Goal: Information Seeking & Learning: Learn about a topic

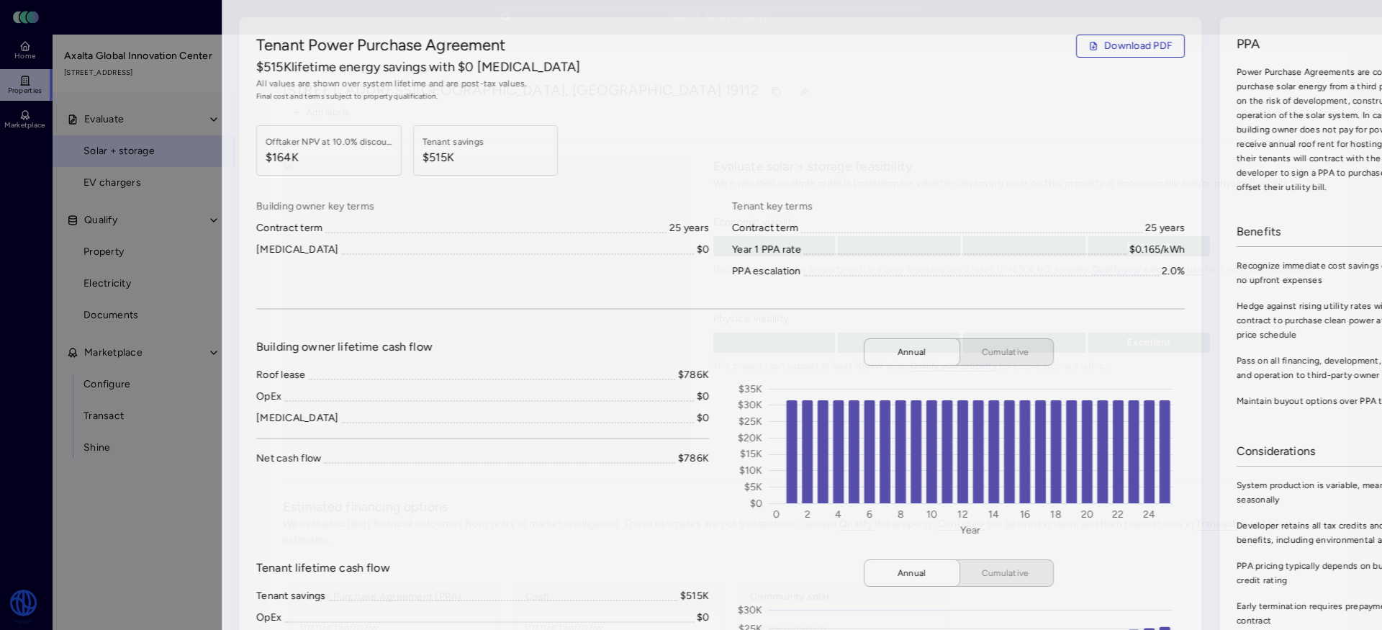
click at [47, 225] on div at bounding box center [691, 315] width 1382 height 630
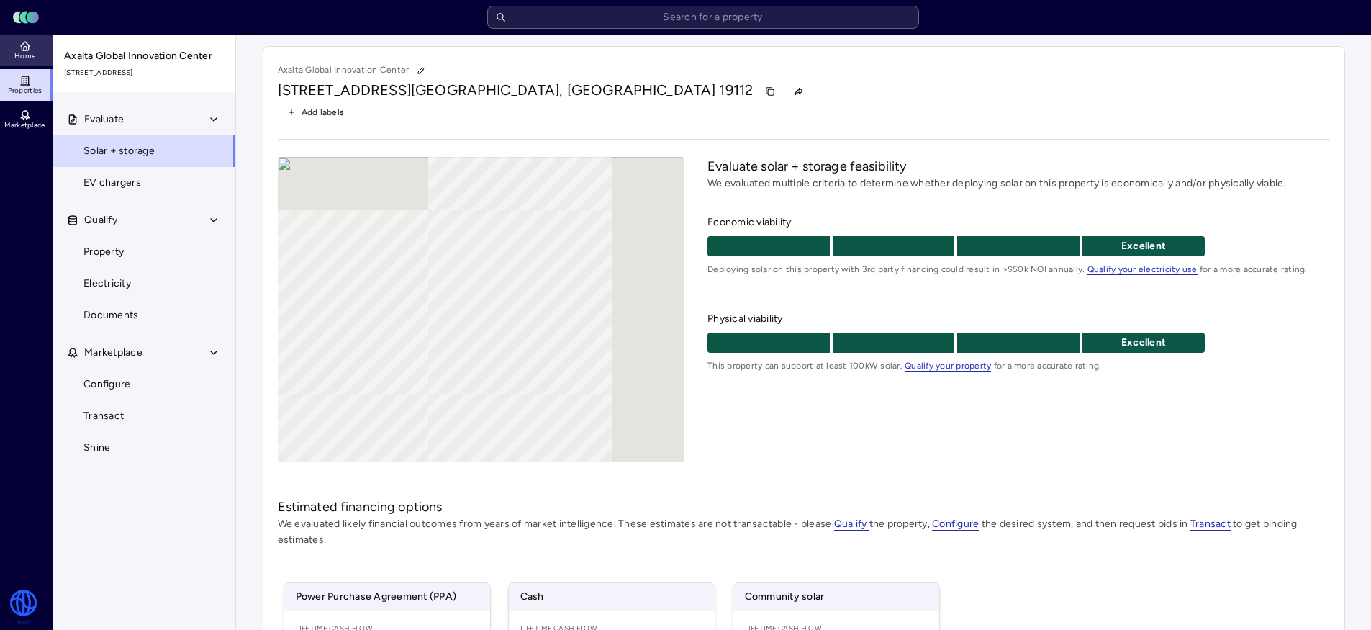
click at [23, 43] on icon at bounding box center [25, 44] width 9 height 4
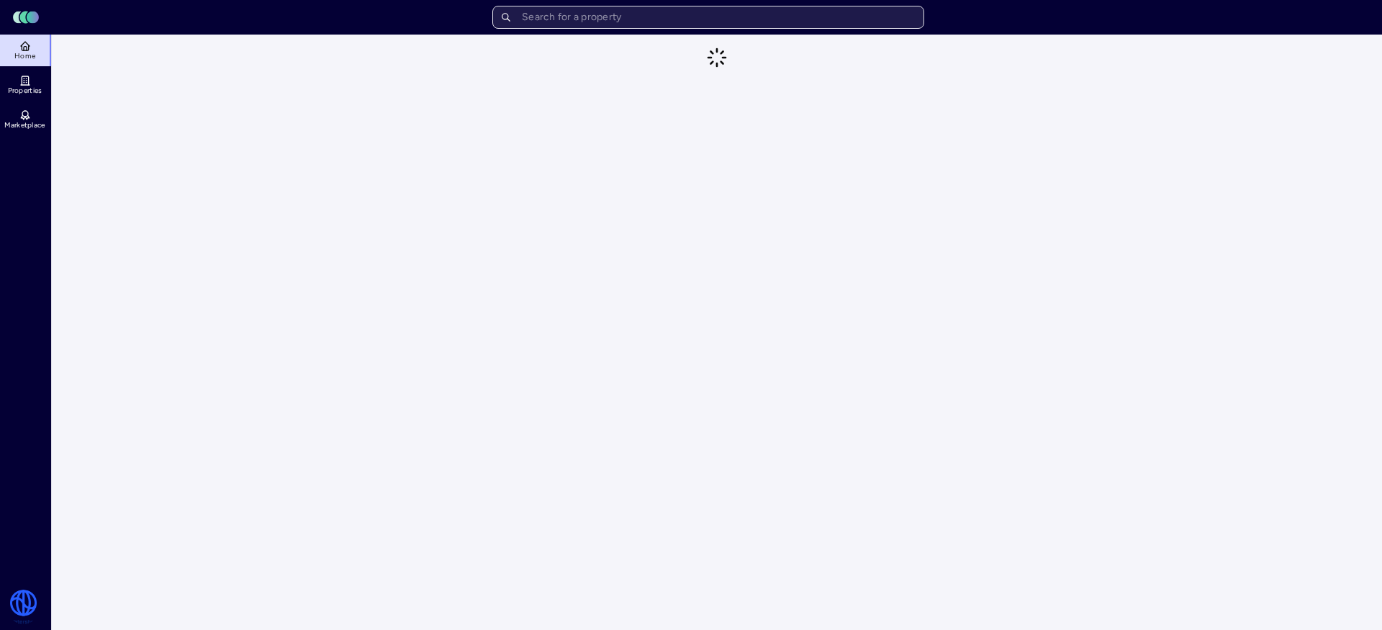
click at [546, 19] on input "text" at bounding box center [708, 17] width 432 height 23
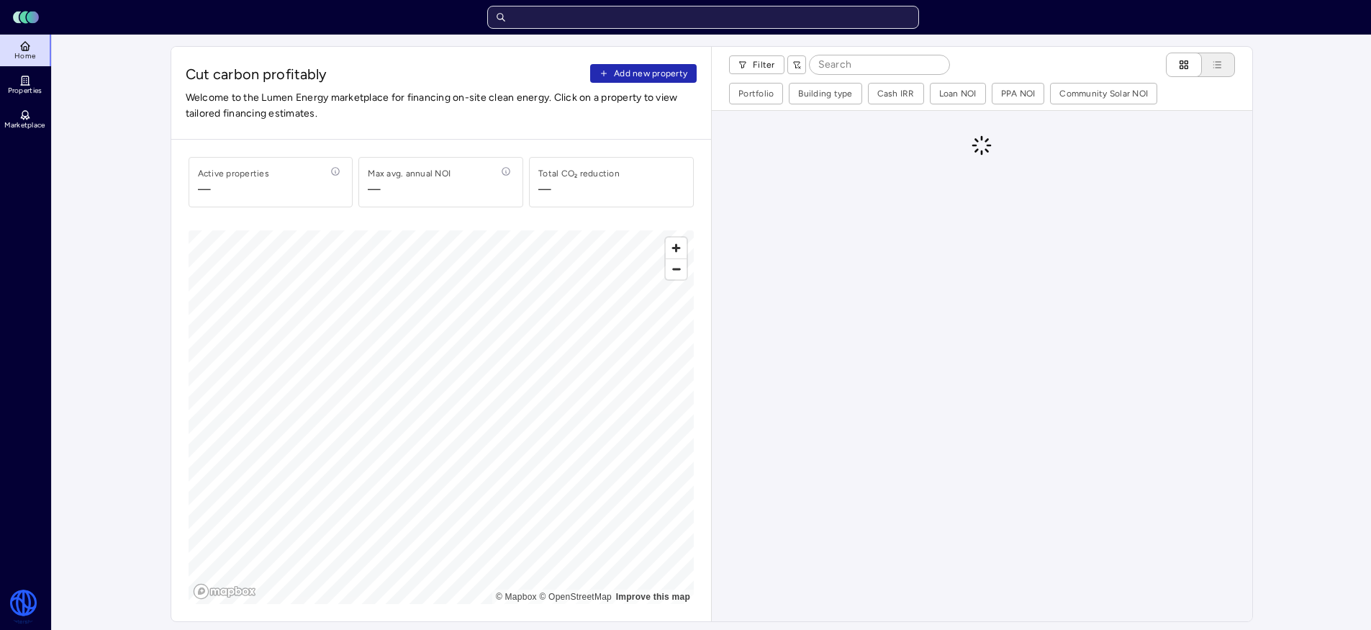
type input "d"
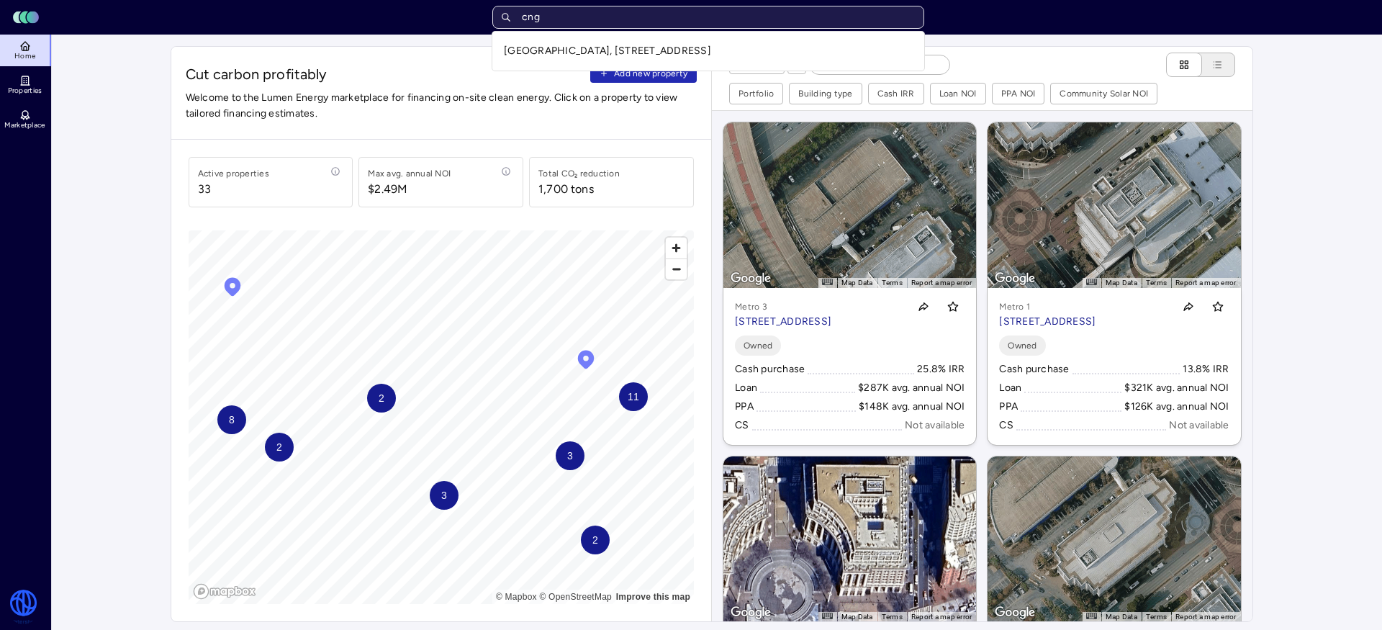
type input "cng"
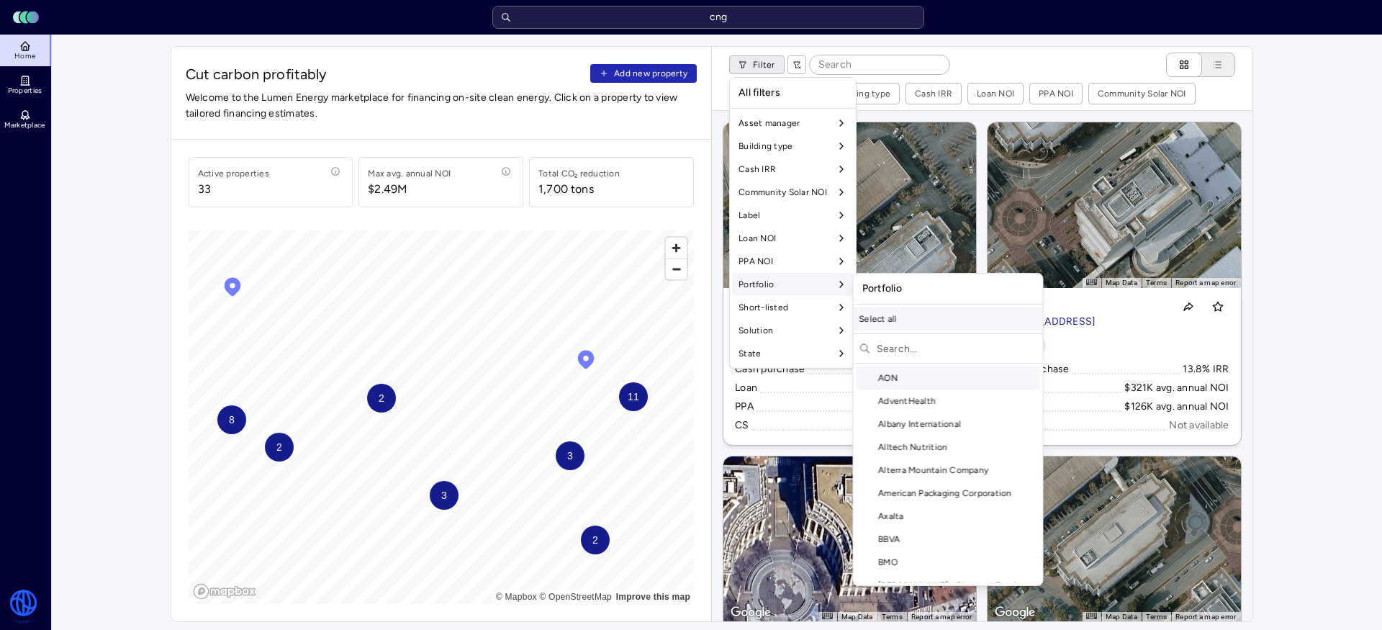
click at [920, 322] on div "Select all" at bounding box center [948, 318] width 189 height 23
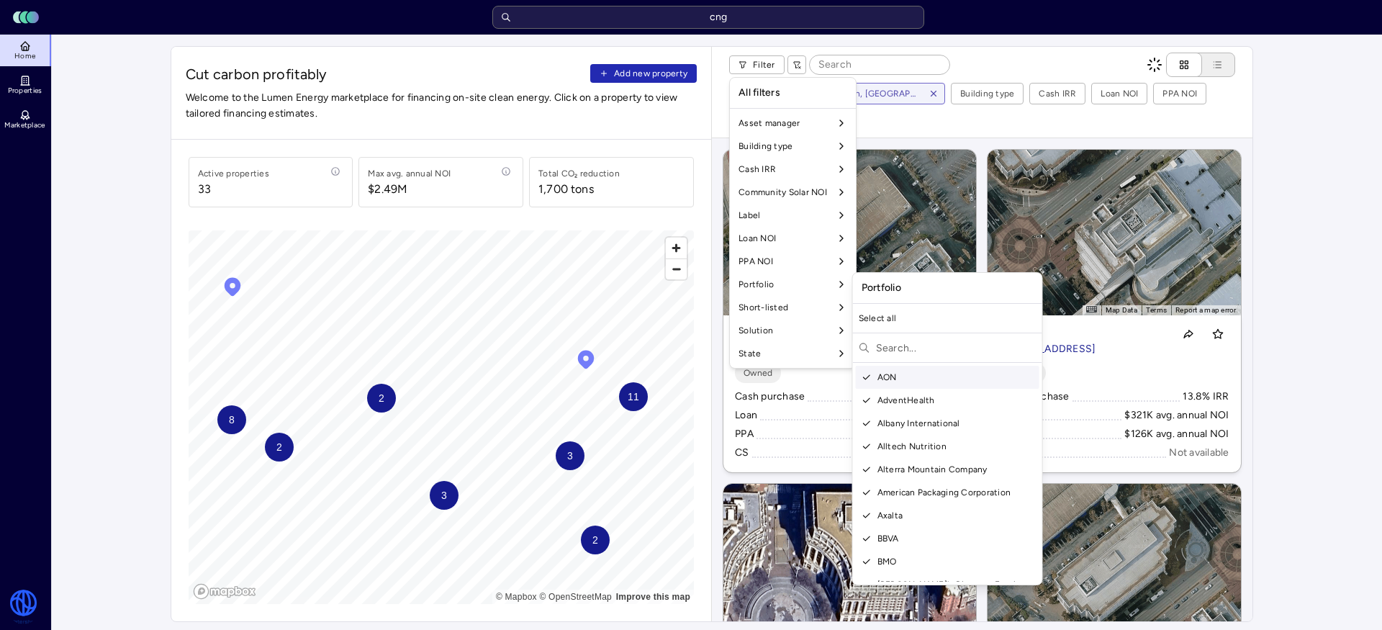
scroll to position [197, 0]
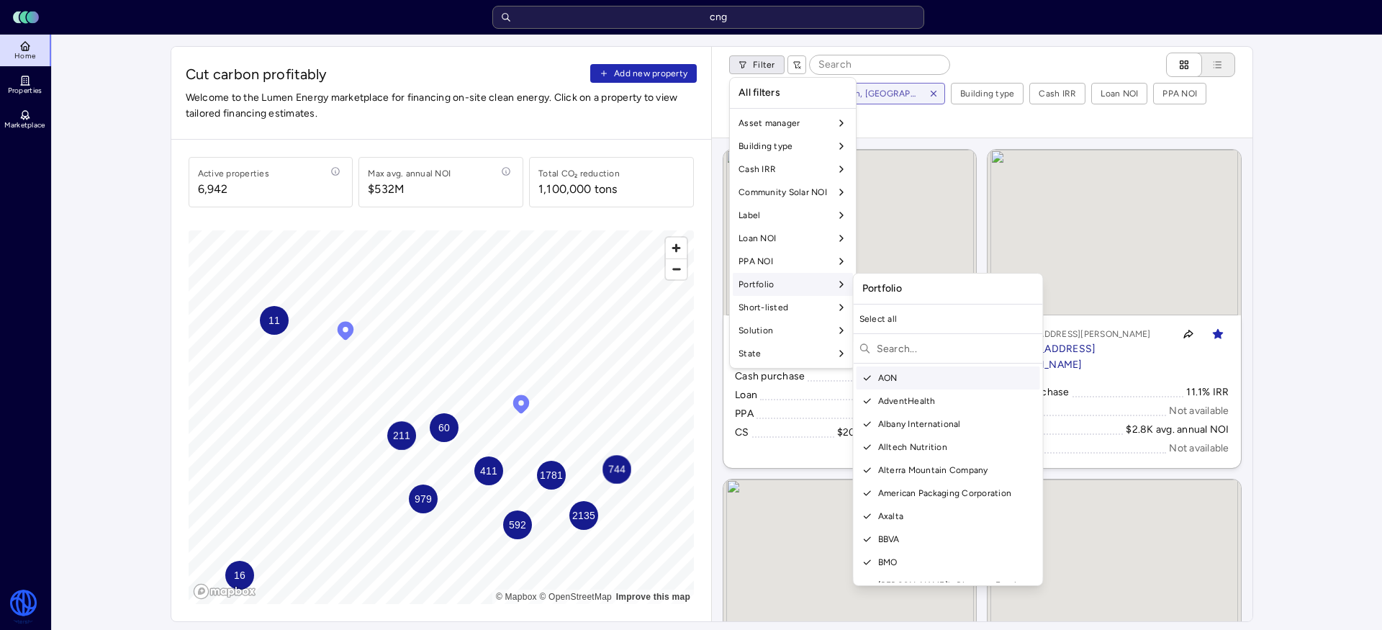
click at [907, 356] on input "text" at bounding box center [957, 348] width 161 height 23
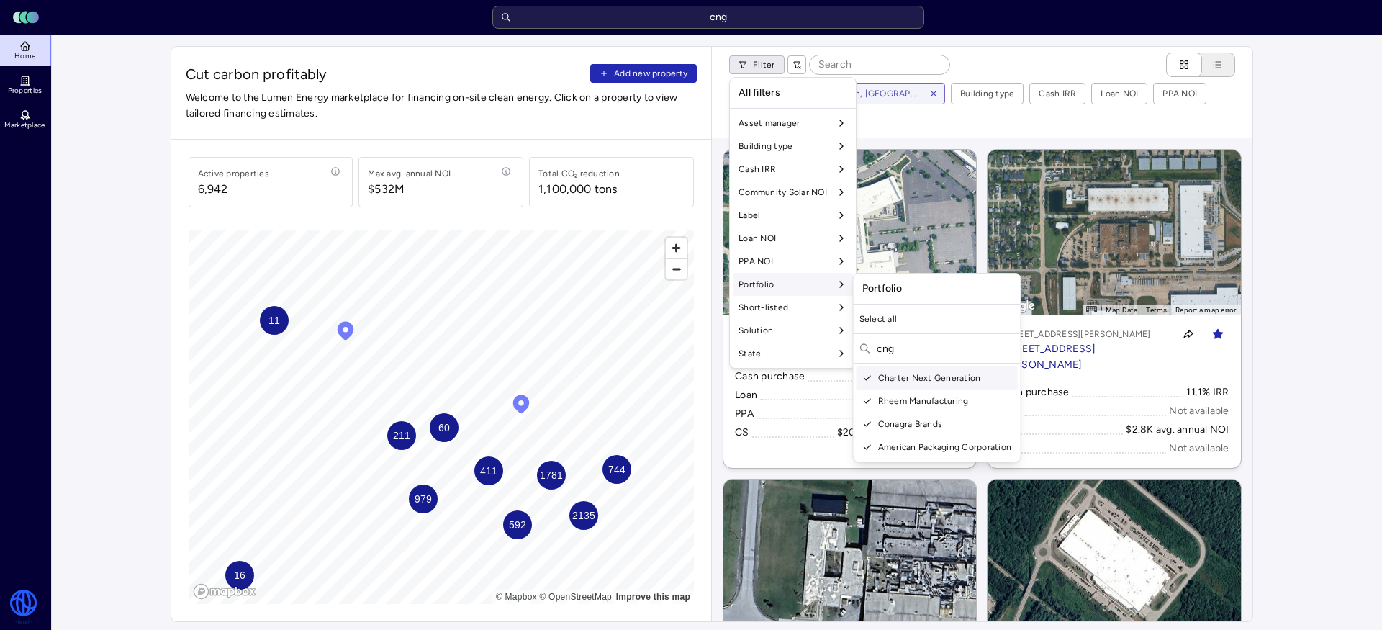
type input "cng"
click at [900, 382] on div "Charter Next Generation" at bounding box center [937, 377] width 161 height 23
click at [873, 317] on div "Select all" at bounding box center [937, 318] width 167 height 23
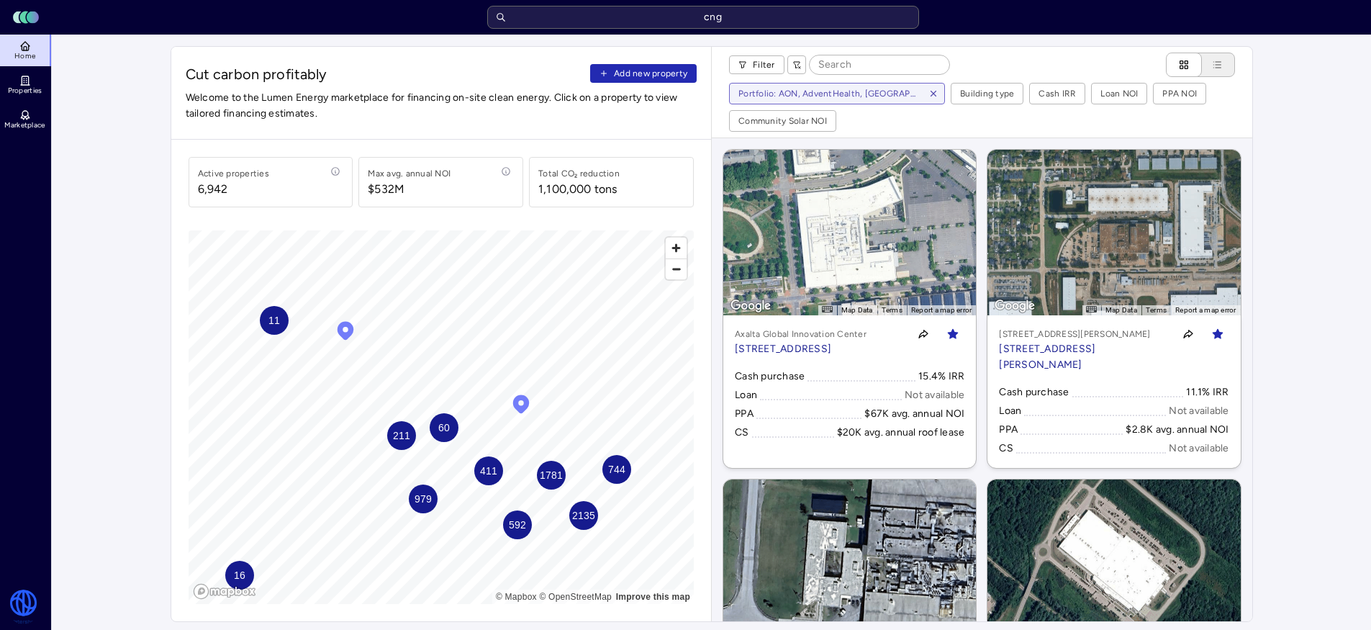
click at [703, 32] on header "Toggle Sidebar Lumen Energy Logo cng" at bounding box center [685, 17] width 1371 height 35
click at [709, 21] on input "cng" at bounding box center [703, 17] width 432 height 23
click at [774, 76] on div "Filter" at bounding box center [839, 65] width 221 height 24
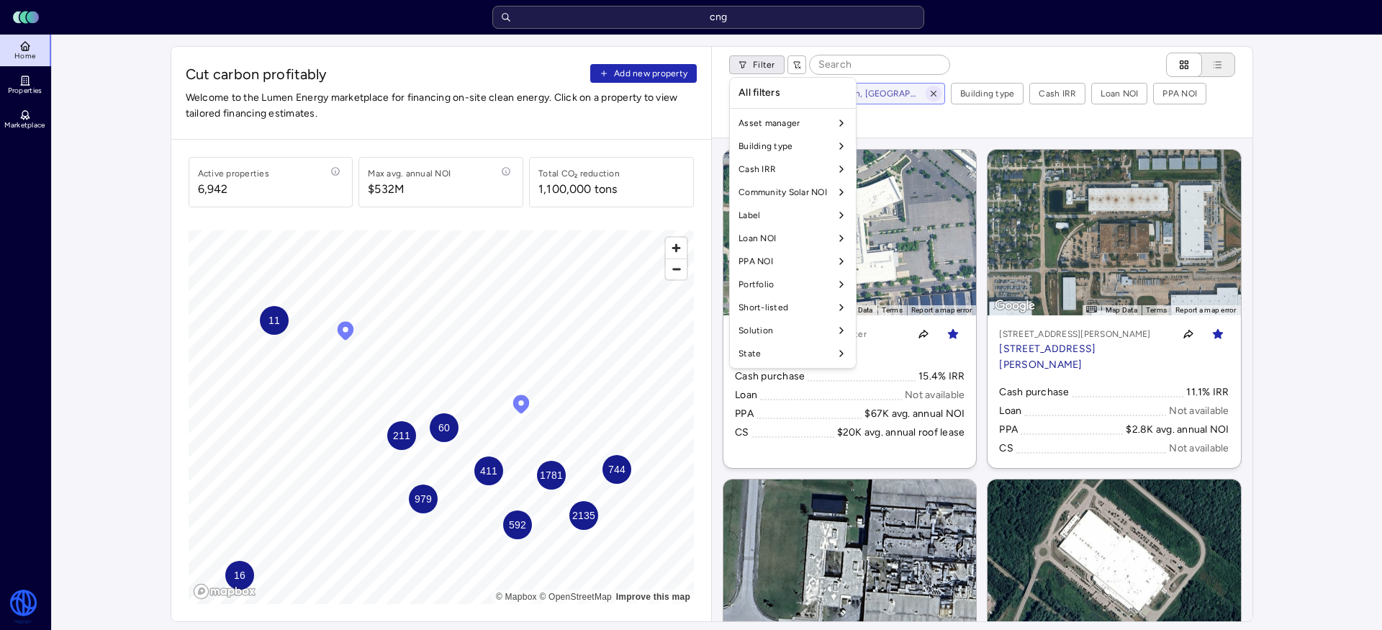
drag, startPoint x: 928, startPoint y: 96, endPoint x: 935, endPoint y: 98, distance: 7.5
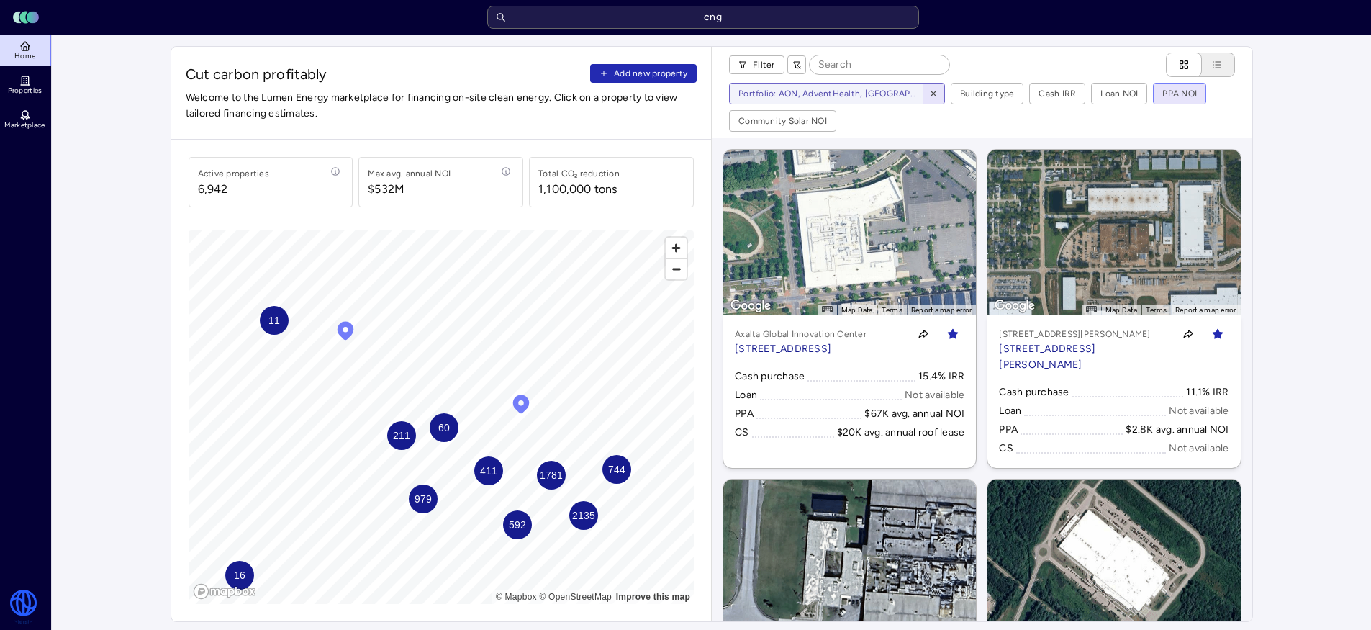
click at [937, 97] on icon "button" at bounding box center [934, 94] width 10 height 10
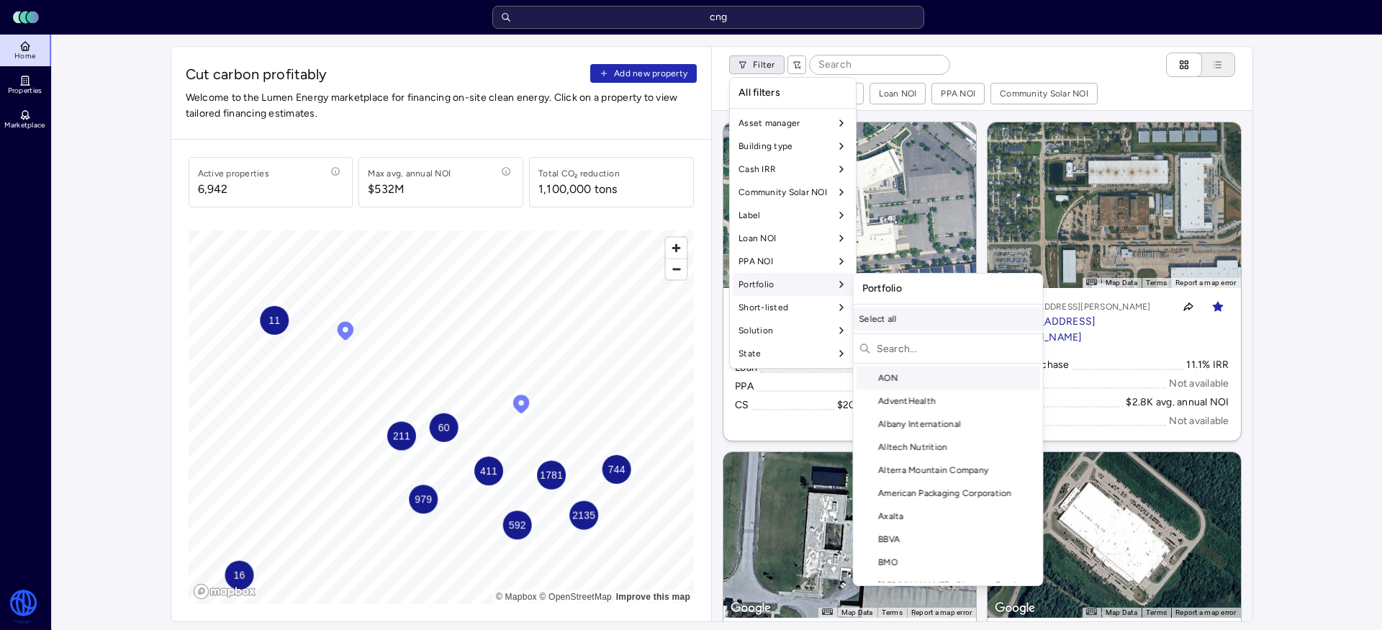
click at [901, 314] on div "Select all" at bounding box center [948, 318] width 189 height 23
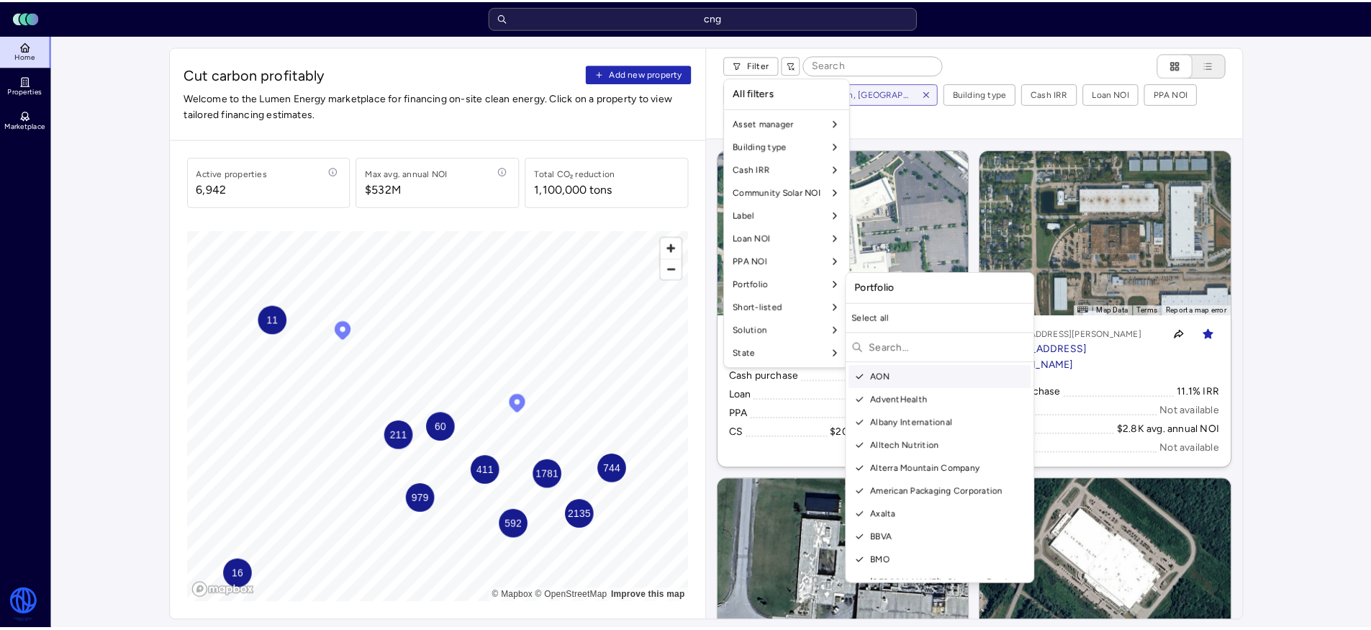
scroll to position [197, 0]
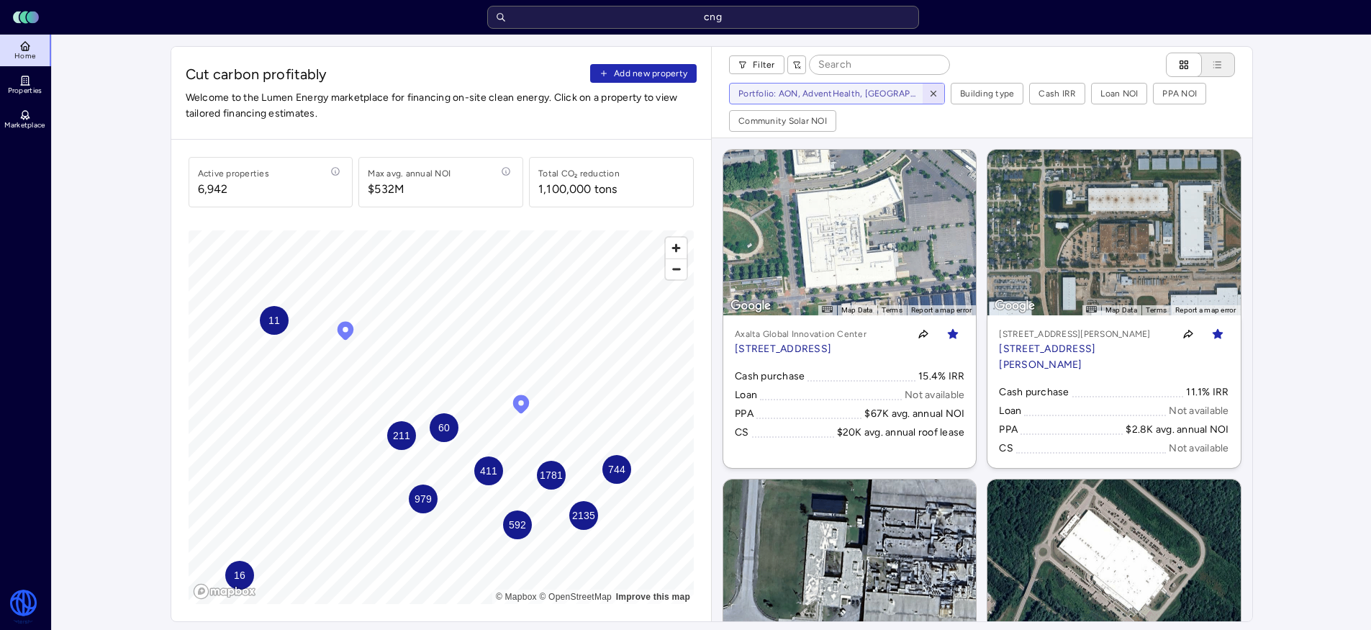
click at [934, 91] on icon "button" at bounding box center [934, 94] width 10 height 10
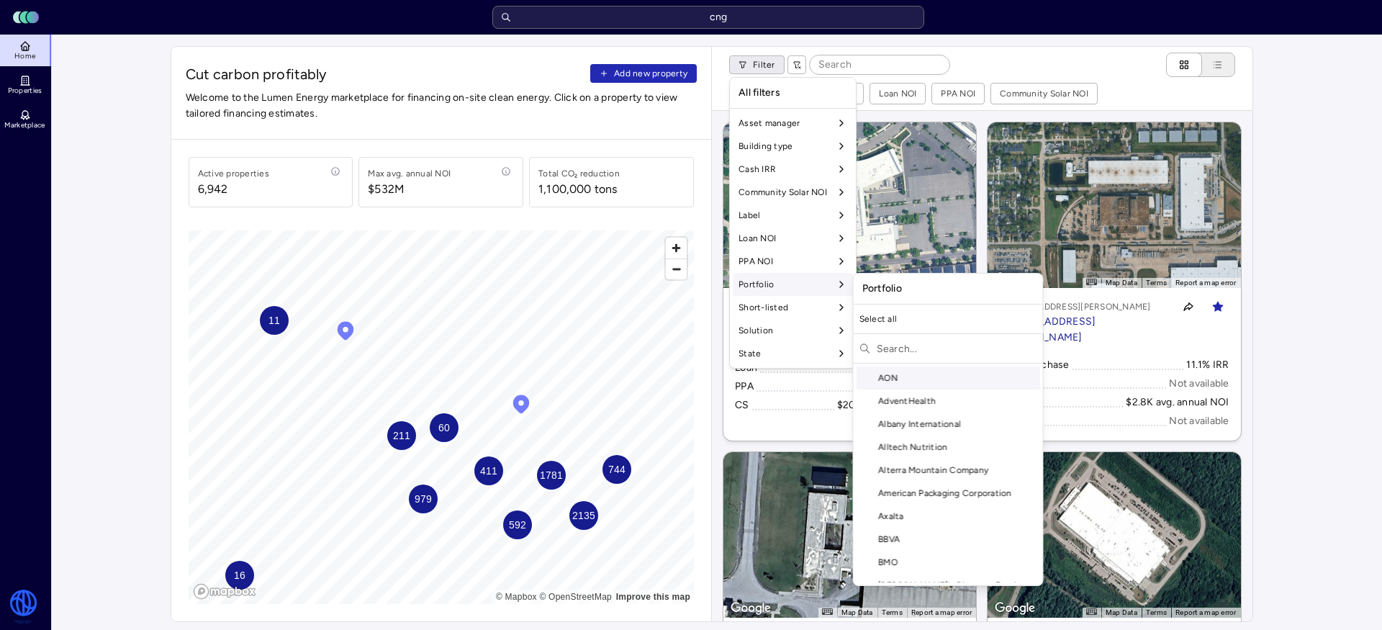
click at [906, 343] on input "text" at bounding box center [957, 348] width 161 height 23
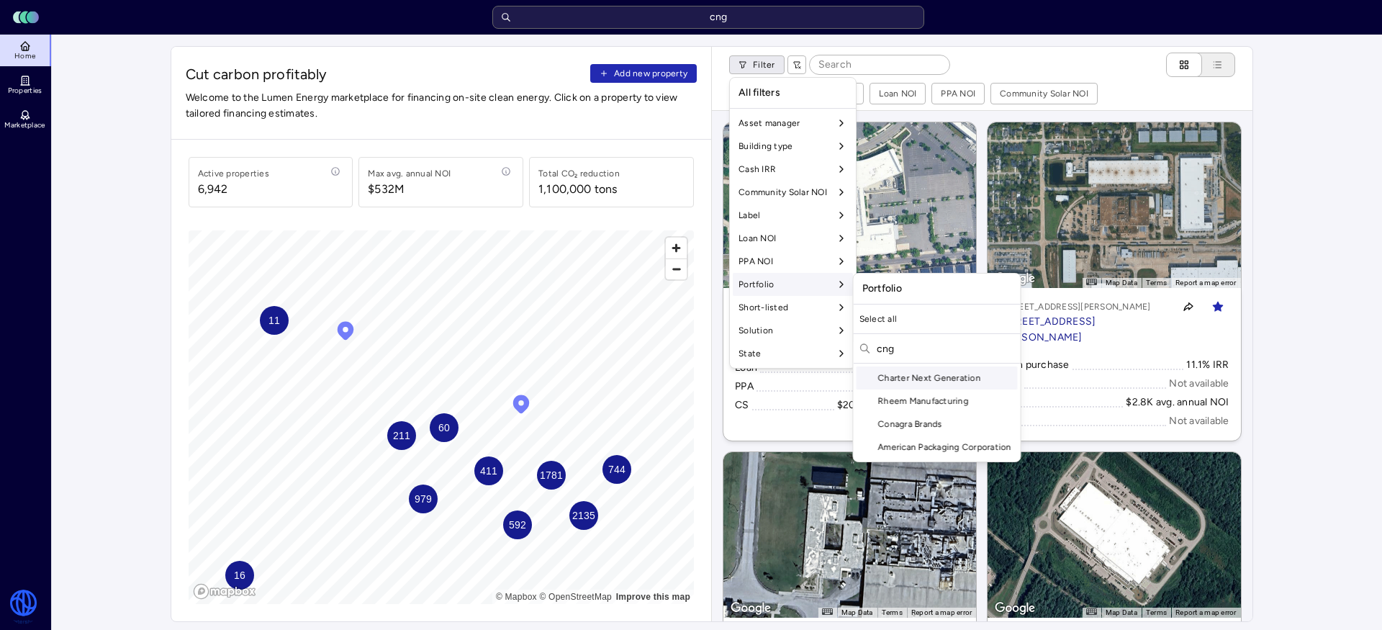
type input "cng"
click at [906, 374] on div "Charter Next Generation" at bounding box center [937, 377] width 161 height 23
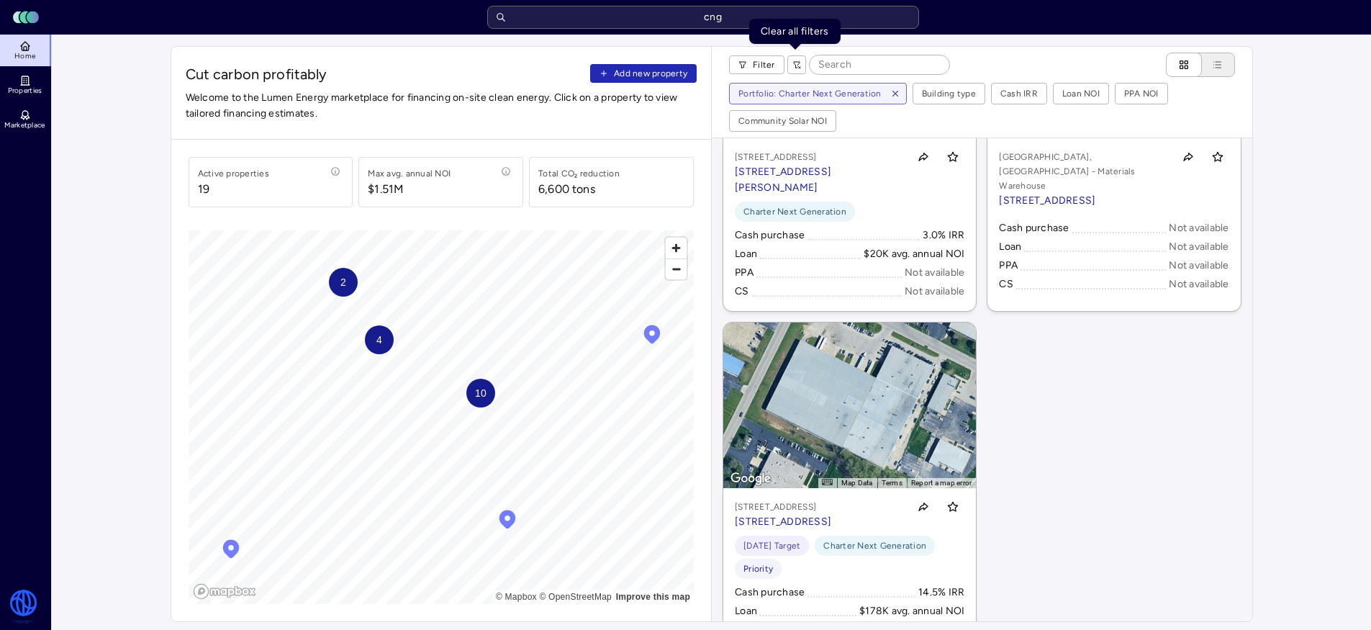
scroll to position [2992, 0]
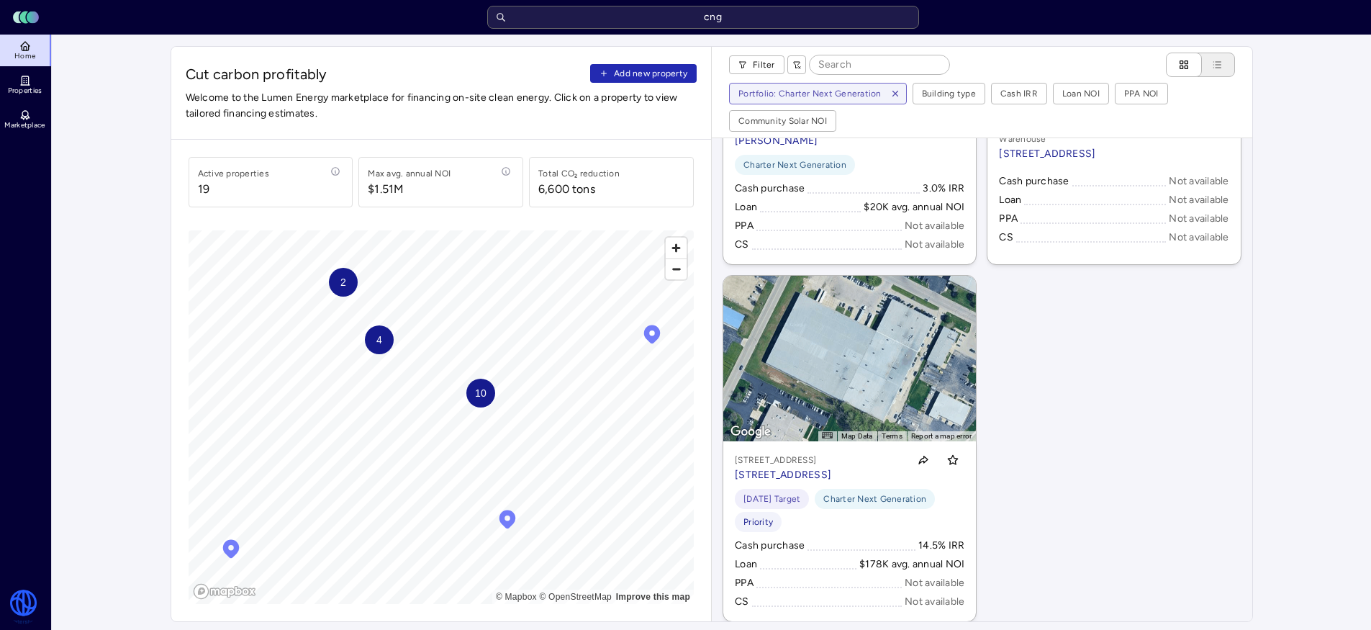
click at [1065, 399] on div "← Move left → Move right ↑ Move up ↓ Move down + Zoom in - Zoom out Home Jump l…" at bounding box center [982, 379] width 541 height 483
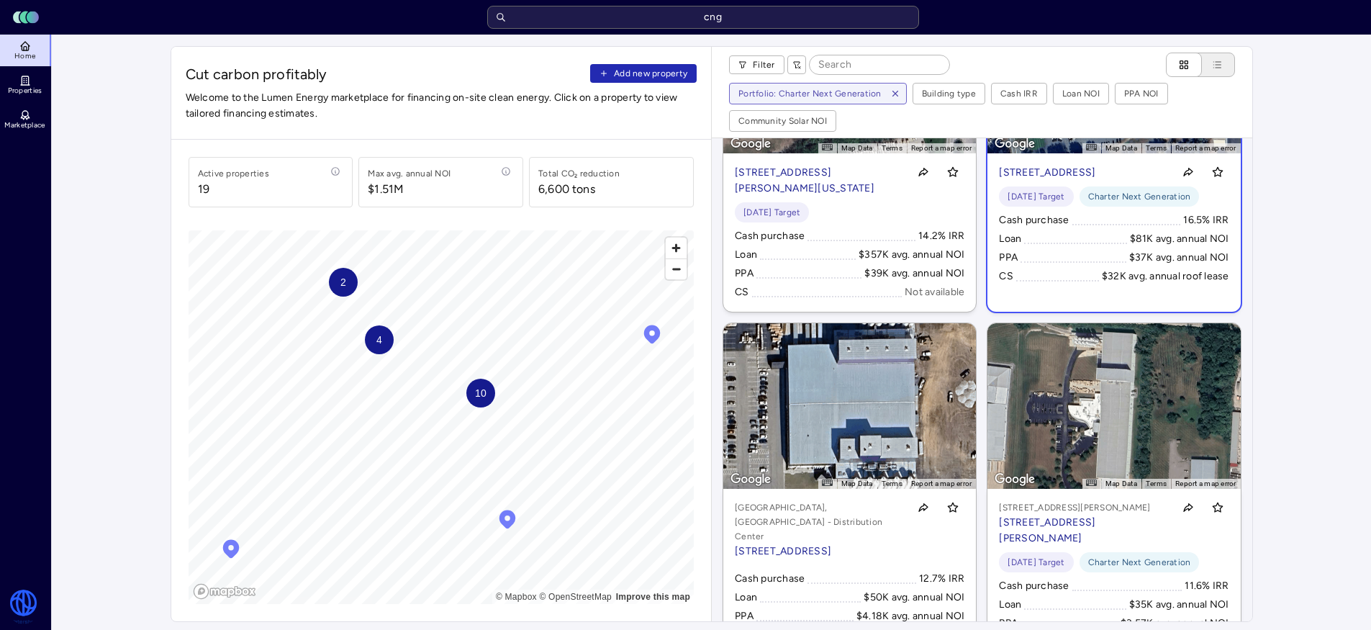
scroll to position [0, 0]
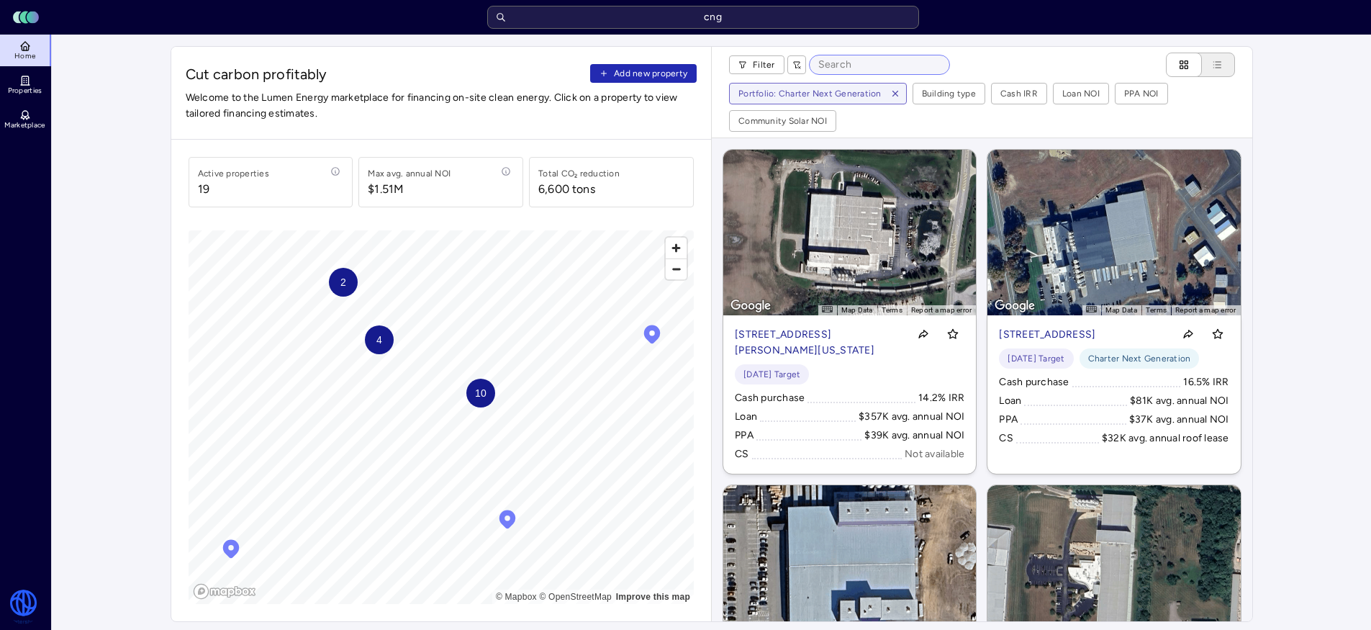
click at [863, 68] on input at bounding box center [880, 64] width 140 height 19
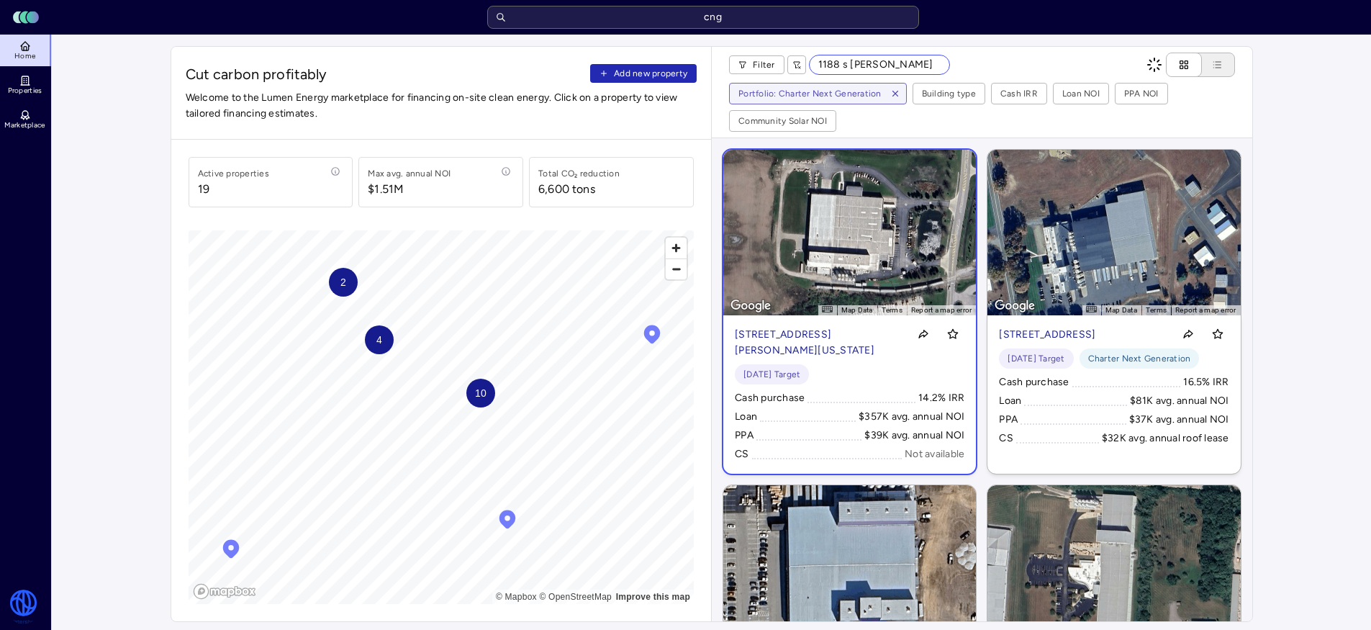
type input "1188 s [PERSON_NAME]"
click at [802, 333] on p "[STREET_ADDRESS][PERSON_NAME][US_STATE]" at bounding box center [819, 343] width 168 height 32
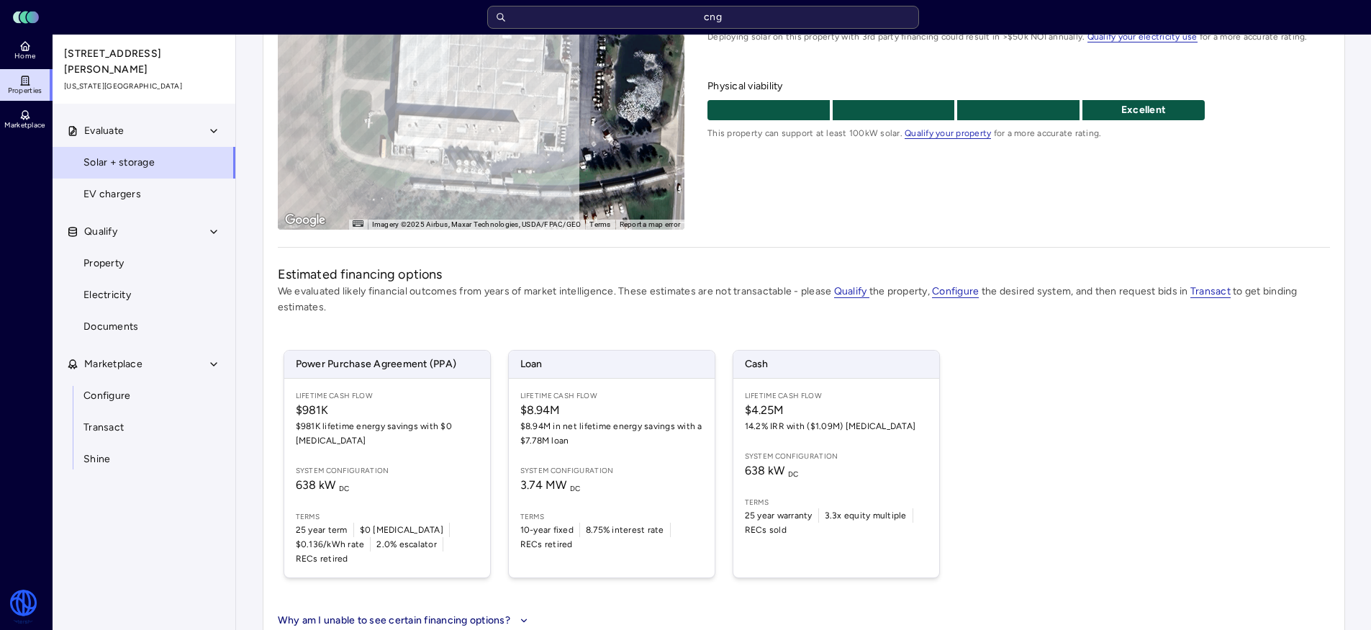
scroll to position [245, 0]
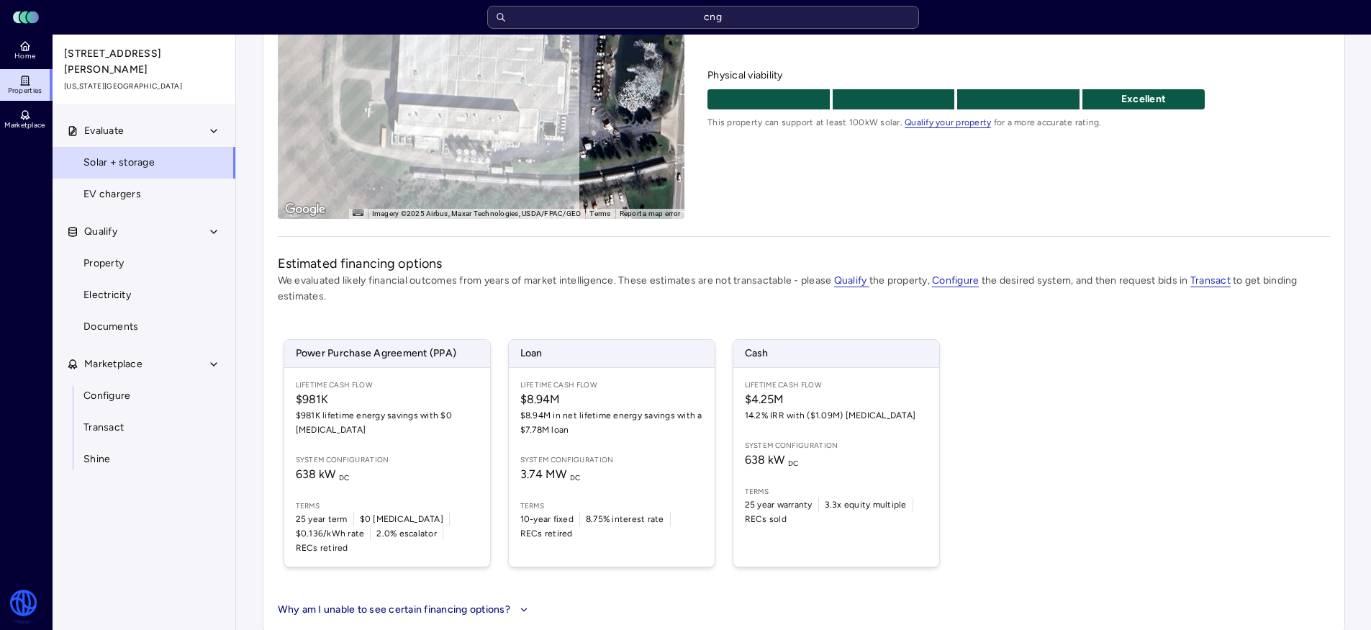
click at [1186, 471] on div "Power Purchase Agreement (PPA) Lifetime Cash Flow $981K $981K lifetime energy s…" at bounding box center [804, 453] width 1052 height 263
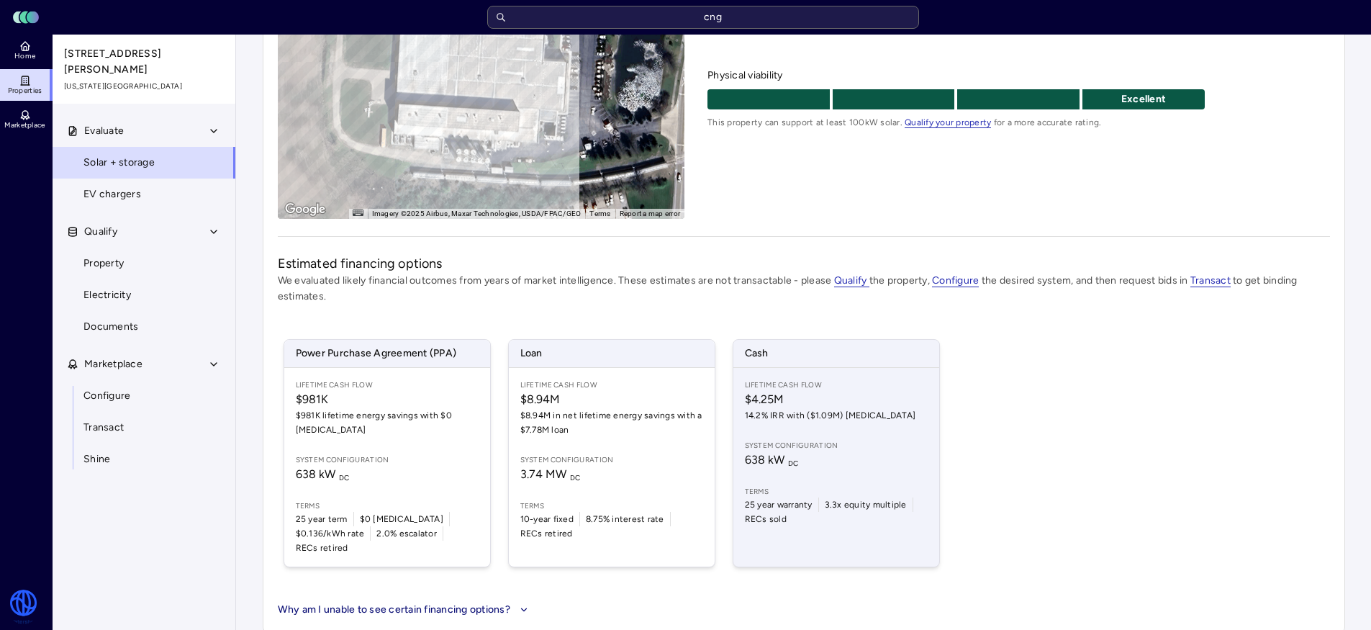
click at [782, 425] on div "Lifetime Cash Flow $4.25M 14.2% IRR with ($1.09M) [MEDICAL_DATA] System configu…" at bounding box center [836, 467] width 206 height 199
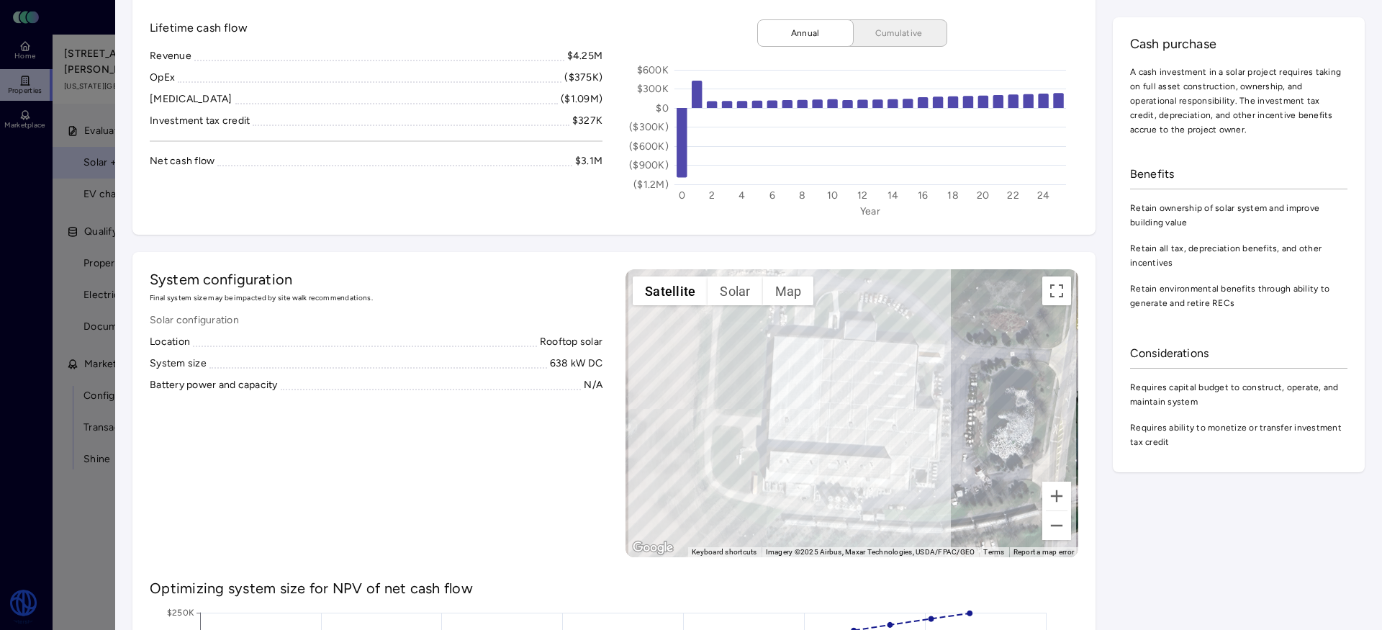
scroll to position [76, 0]
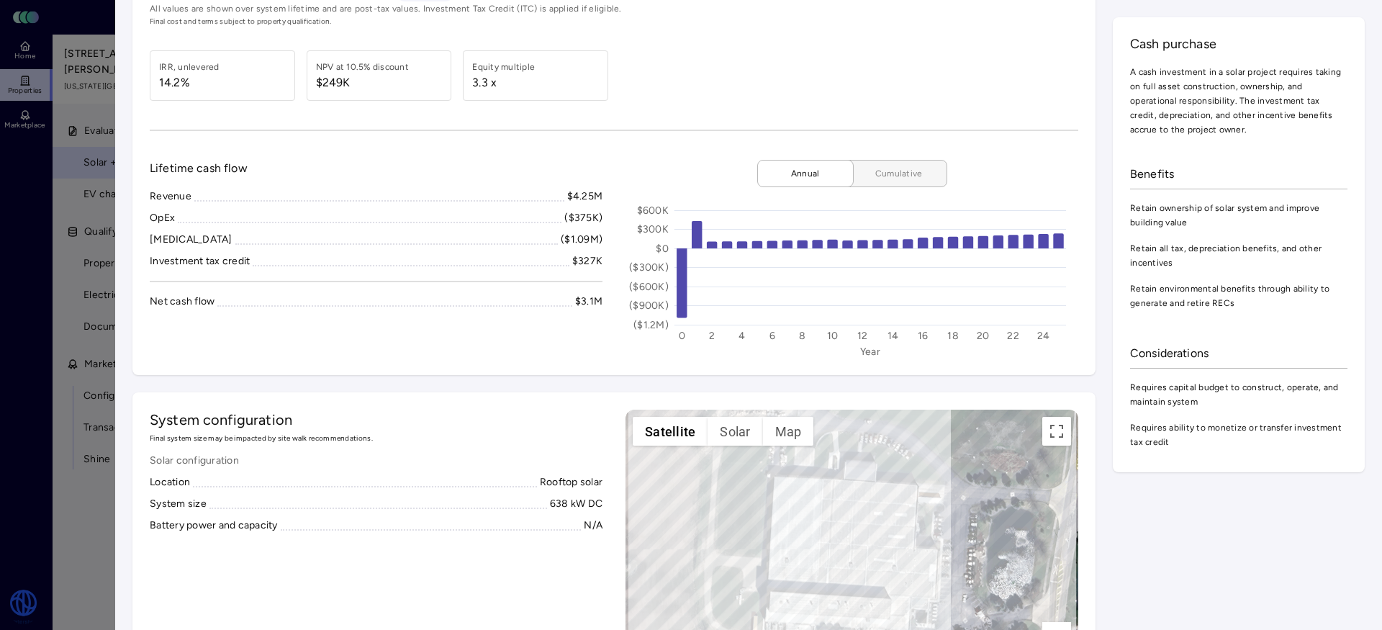
click at [852, 171] on button "Cumulative" at bounding box center [893, 173] width 108 height 27
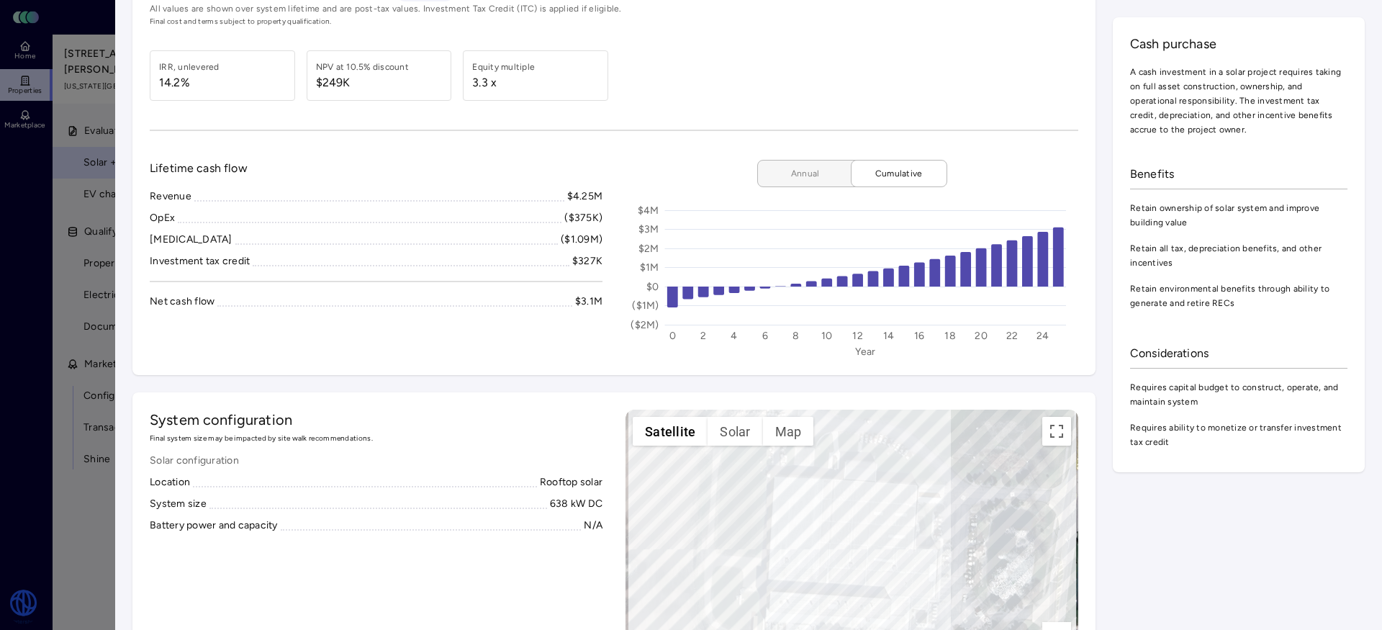
click at [795, 169] on span "Annual" at bounding box center [805, 173] width 72 height 14
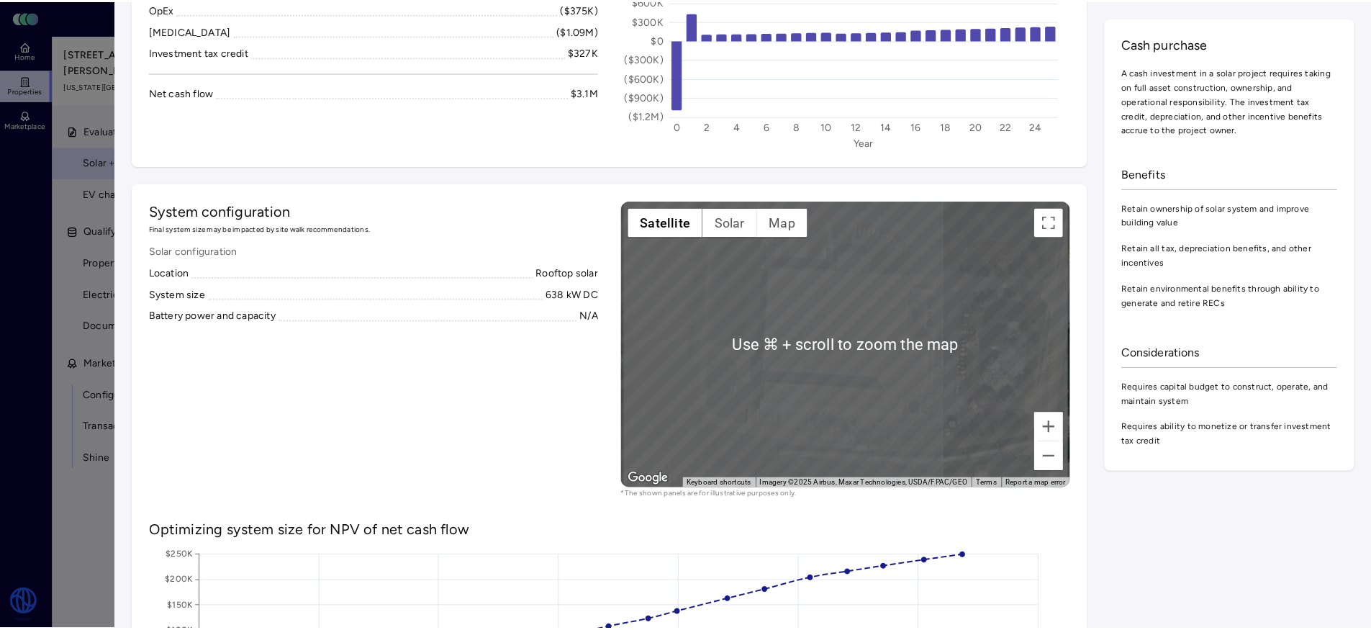
scroll to position [102, 0]
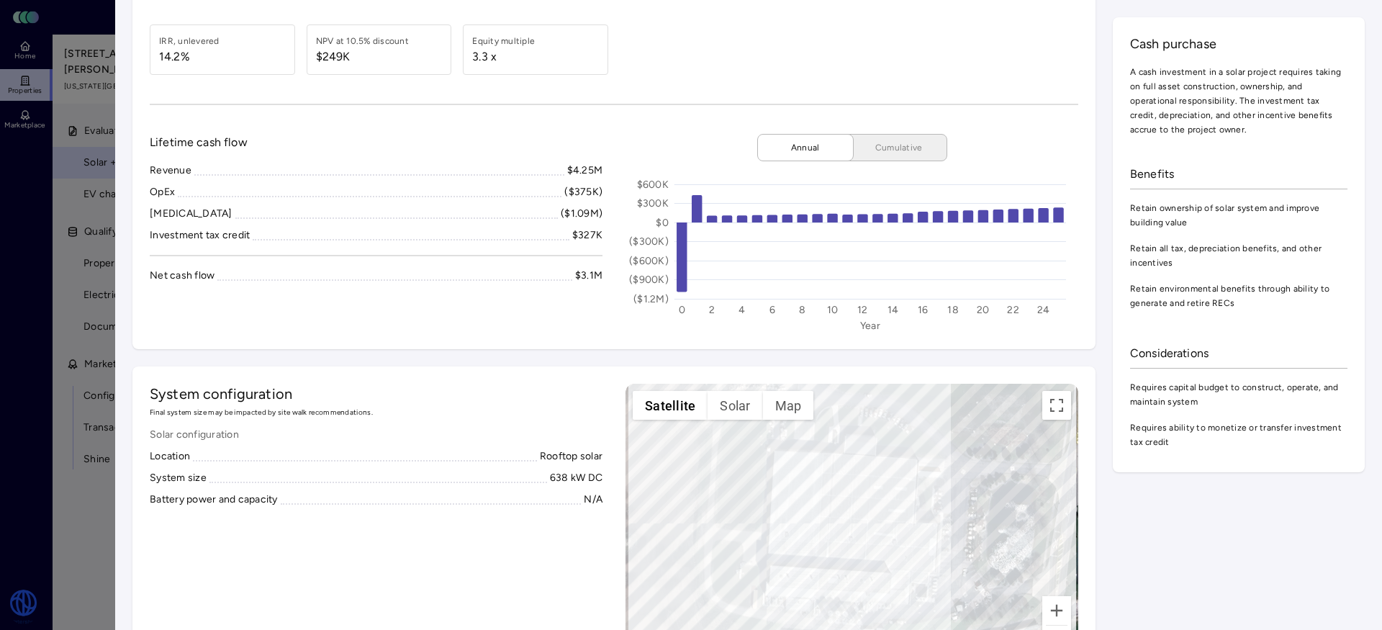
click at [60, 482] on div at bounding box center [691, 315] width 1382 height 630
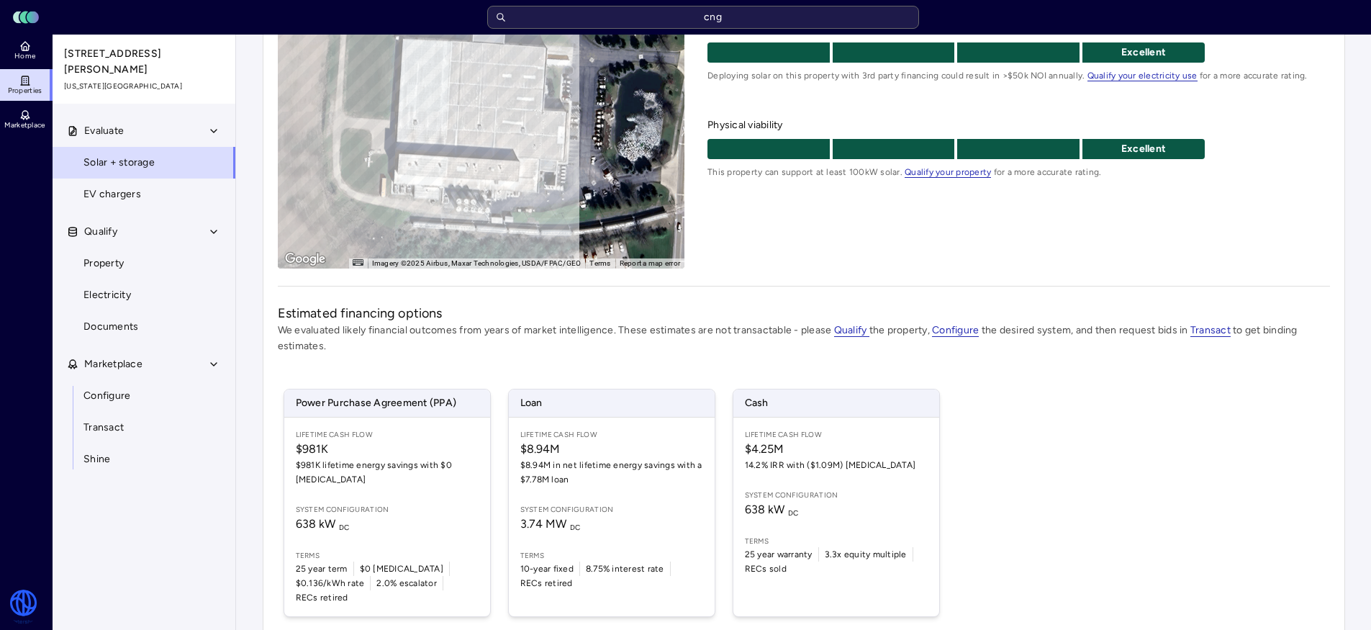
scroll to position [245, 0]
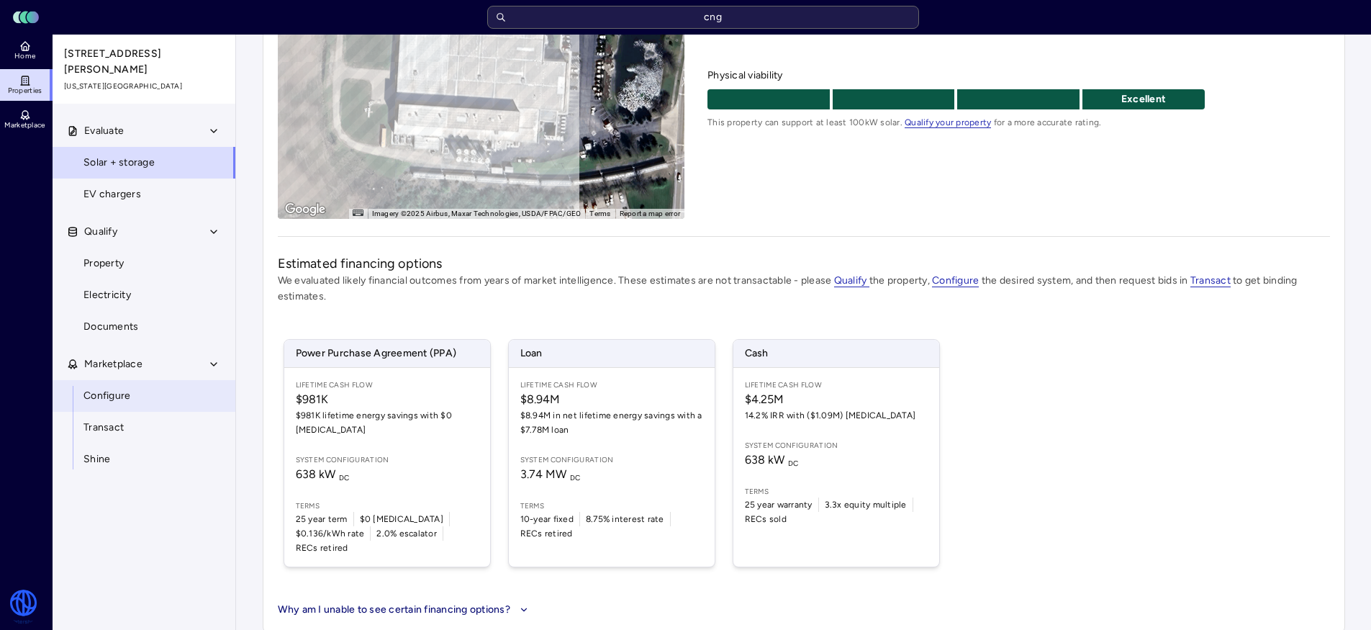
click at [116, 391] on span "Configure" at bounding box center [106, 396] width 47 height 16
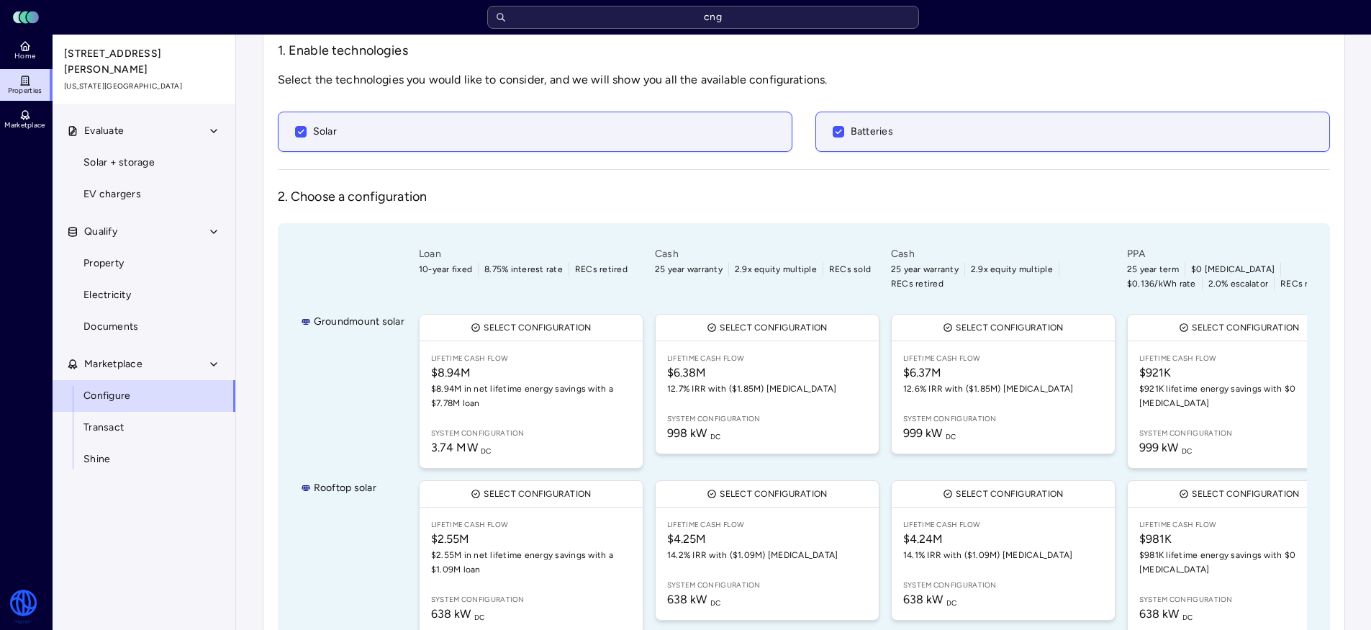
scroll to position [195, 0]
